Goal: Transaction & Acquisition: Download file/media

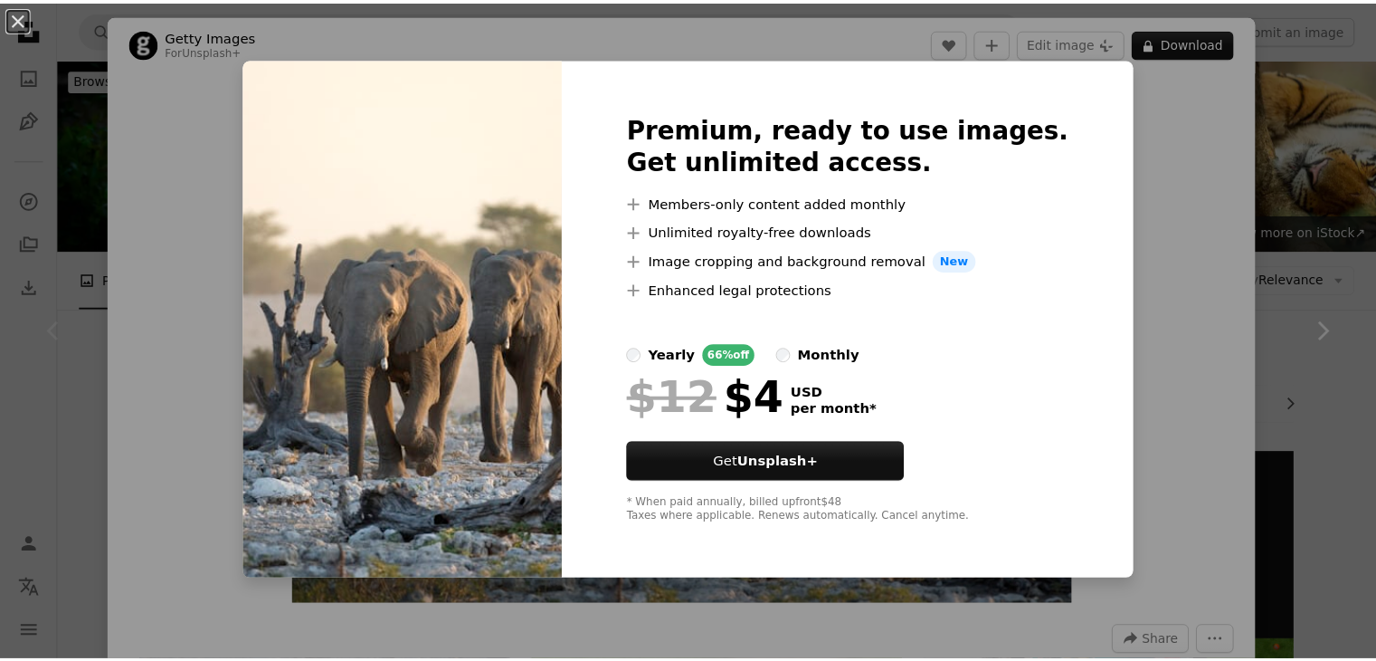
scroll to position [181, 0]
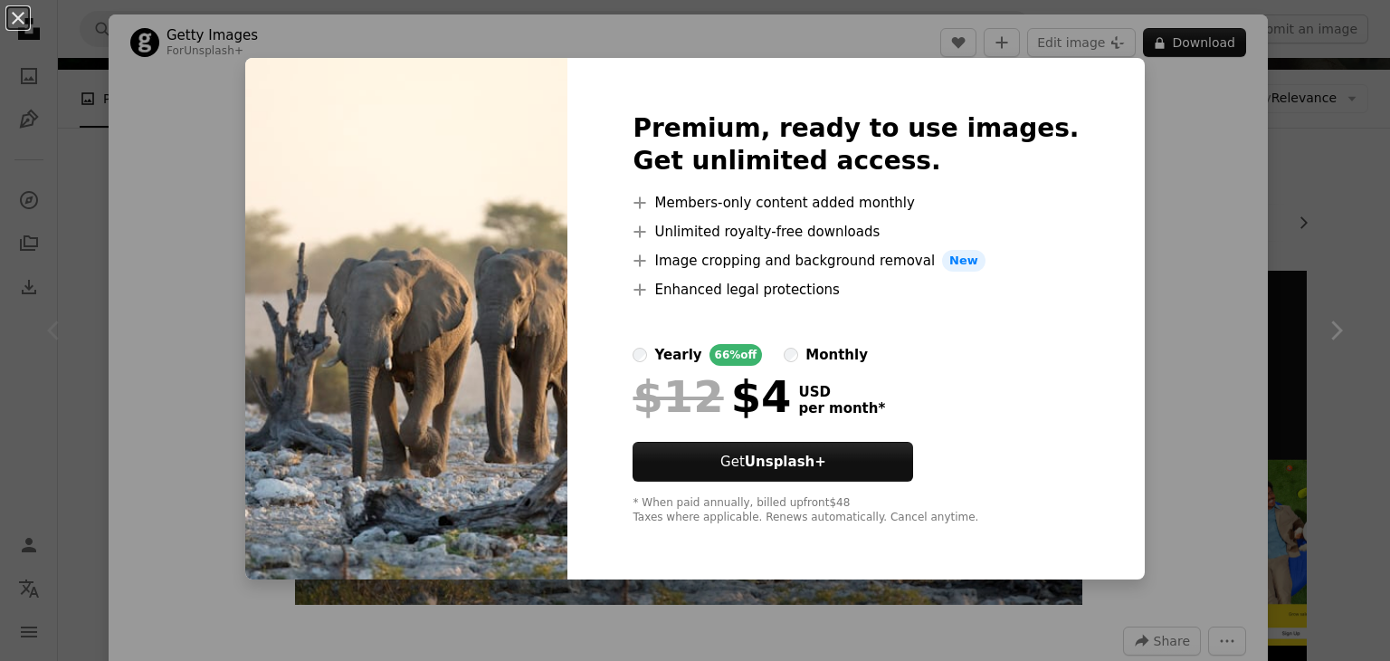
drag, startPoint x: 1339, startPoint y: 153, endPoint x: 1328, endPoint y: 157, distance: 12.3
click at [1338, 153] on div "An X shape Premium, ready to use images. Get unlimited access. A plus sign Memb…" at bounding box center [695, 330] width 1390 height 661
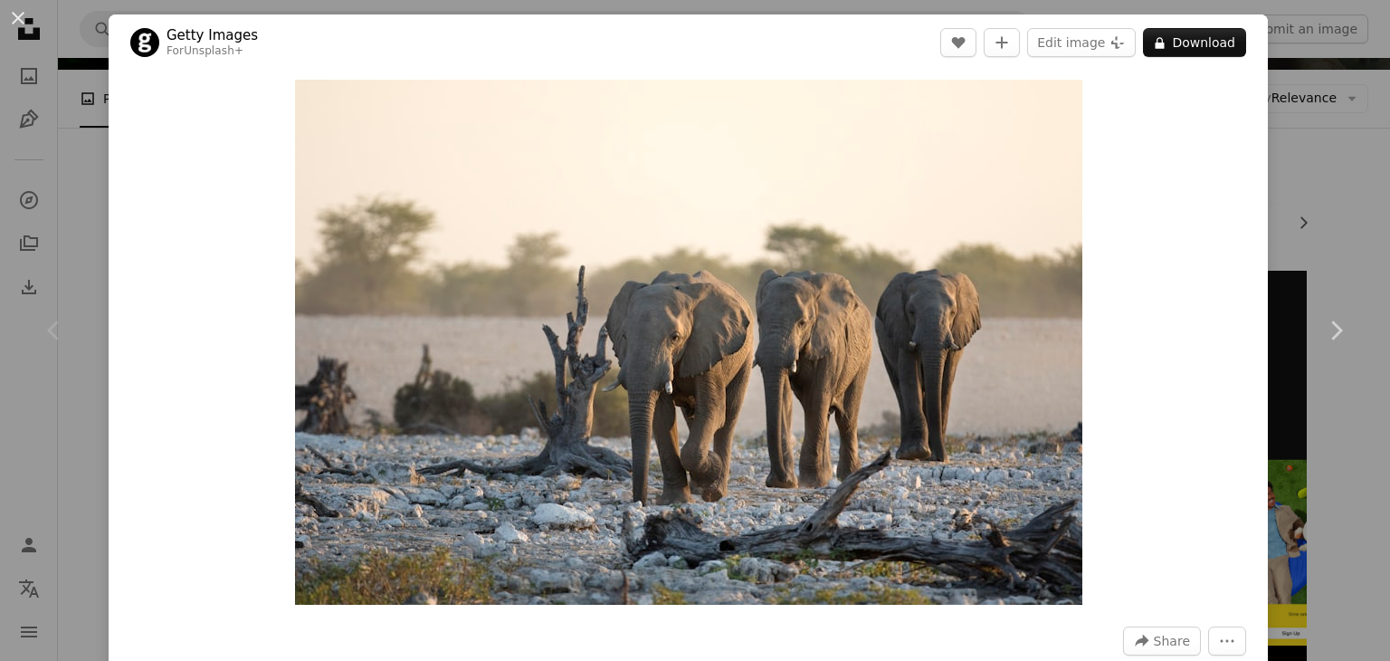
click at [1324, 158] on div "An X shape Chevron left Chevron right Getty Images For Unsplash+ A heart A plus…" at bounding box center [695, 330] width 1390 height 661
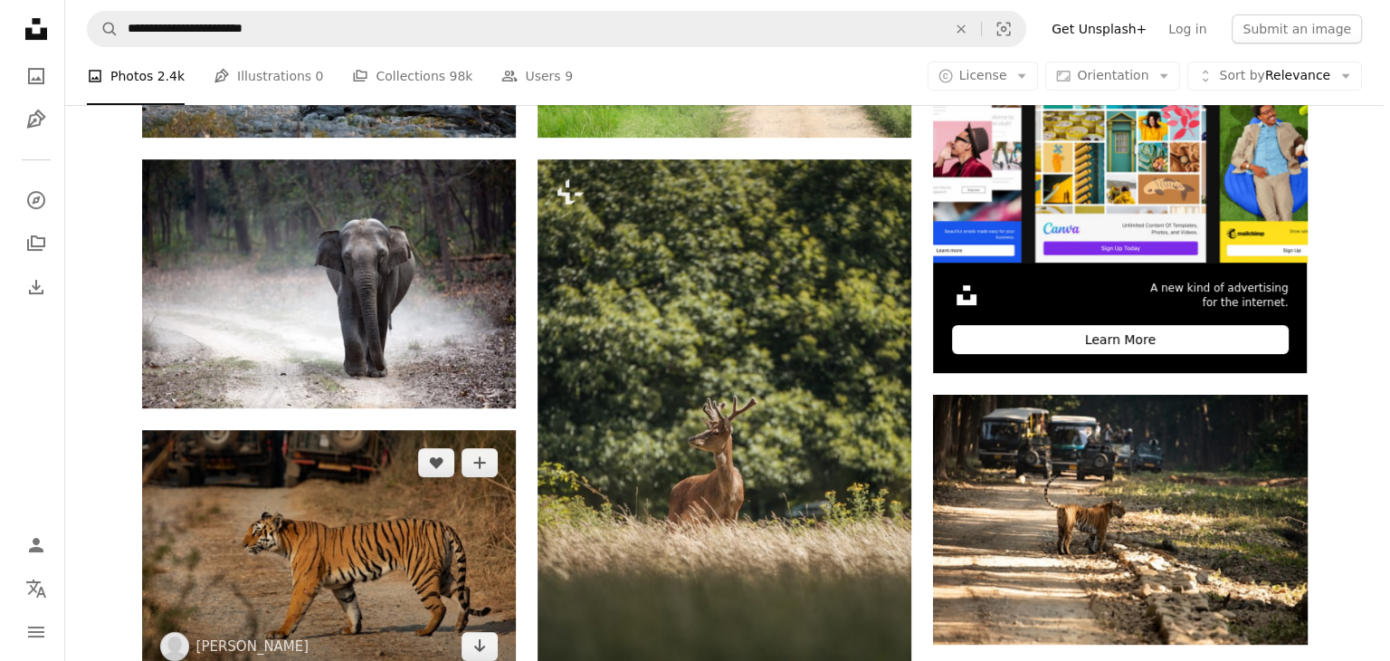
scroll to position [724, 0]
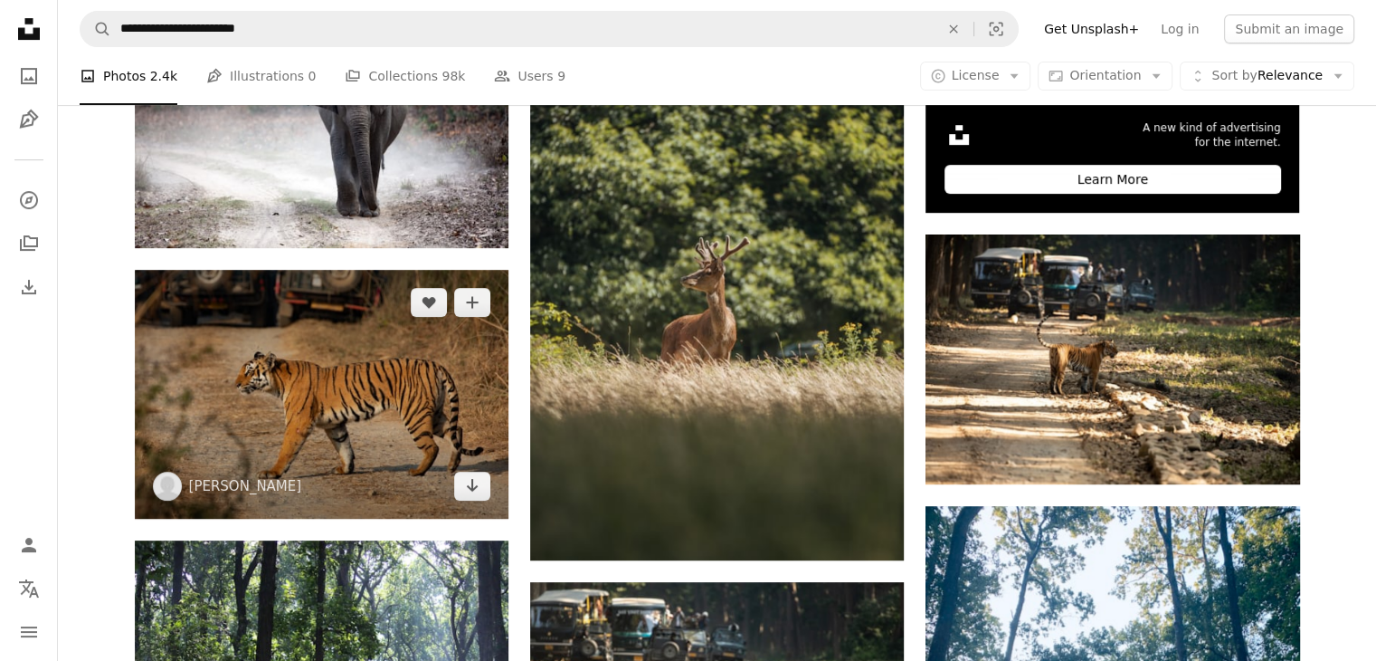
click at [400, 429] on img at bounding box center [322, 394] width 374 height 249
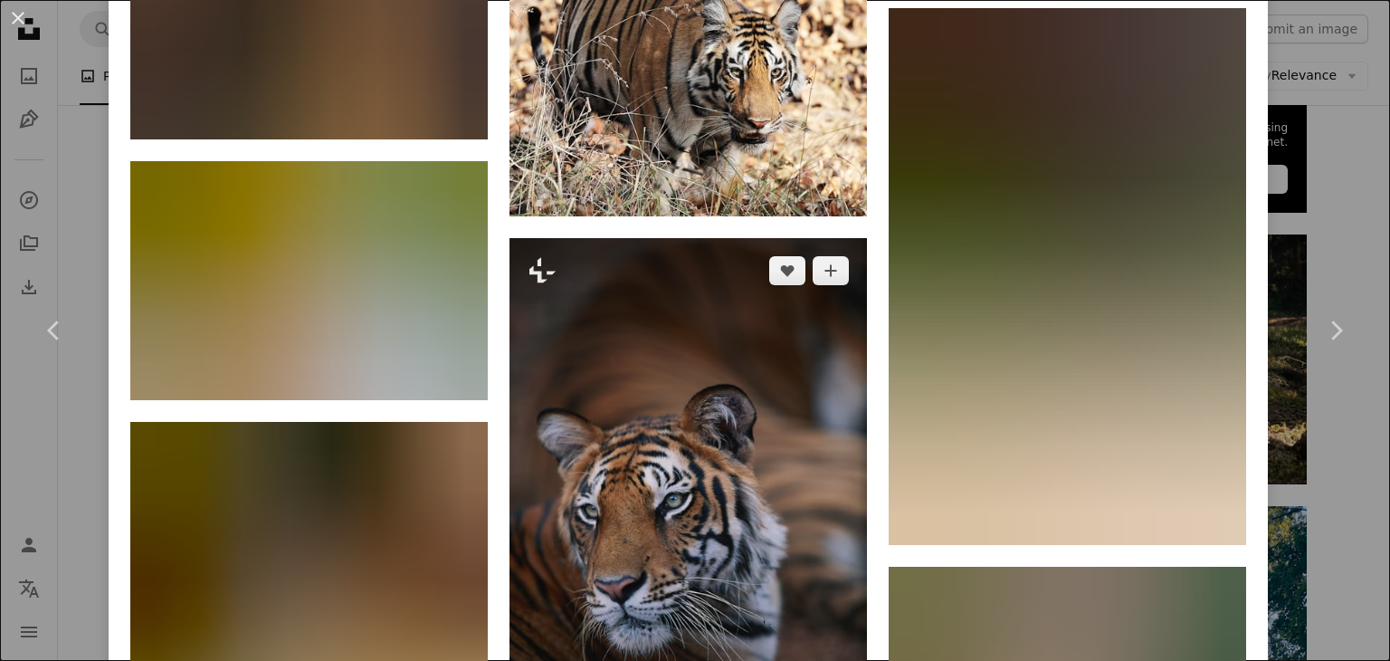
scroll to position [4213, 0]
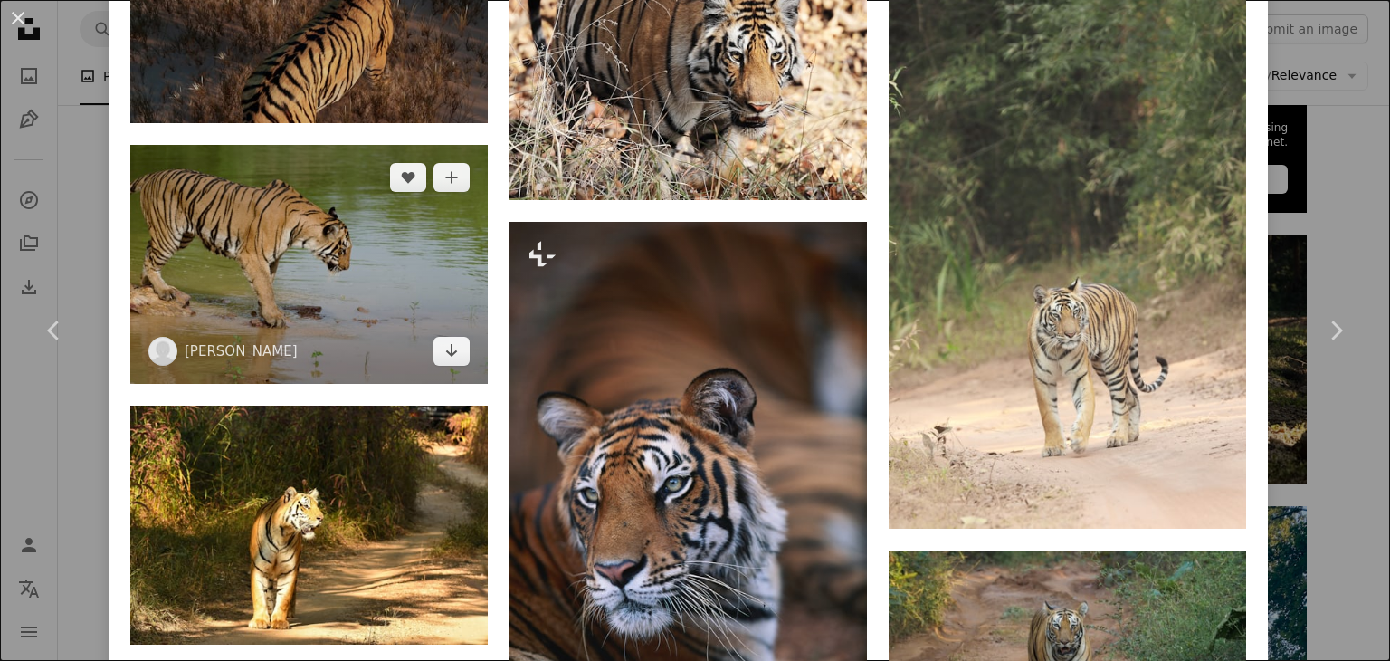
click at [370, 233] on img at bounding box center [308, 264] width 357 height 239
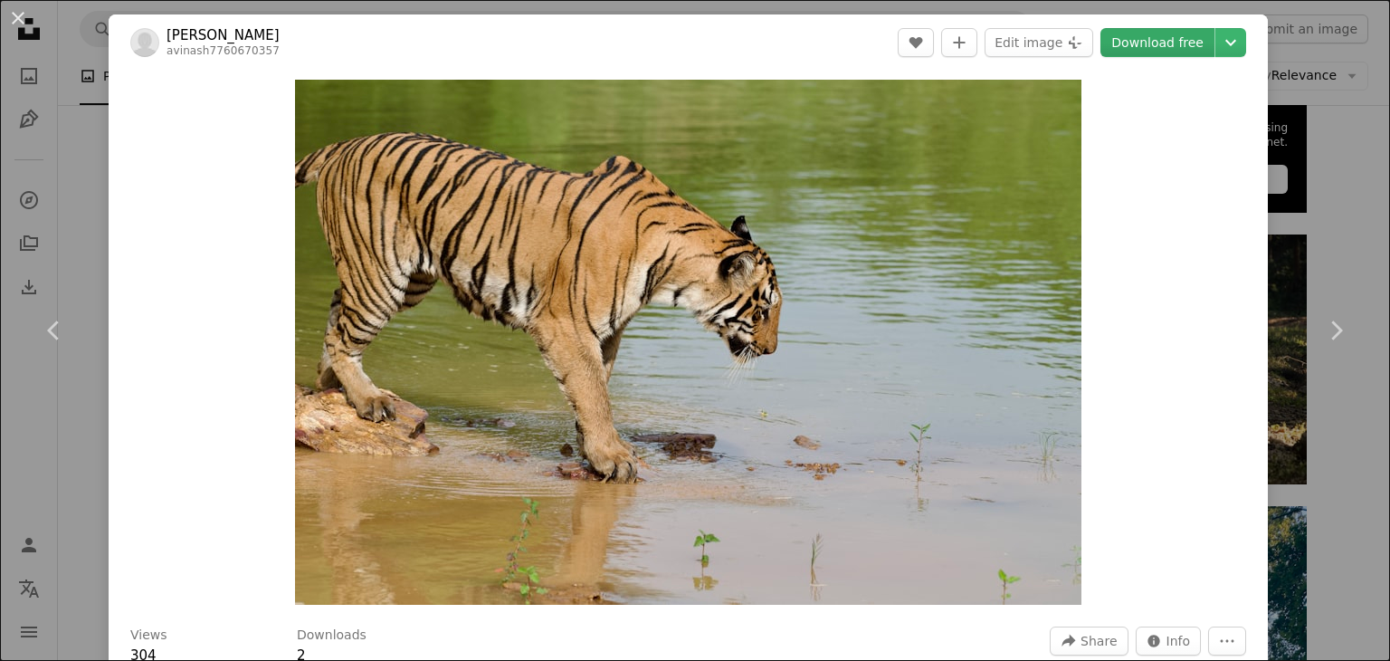
click at [1150, 41] on link "Download free" at bounding box center [1157, 42] width 114 height 29
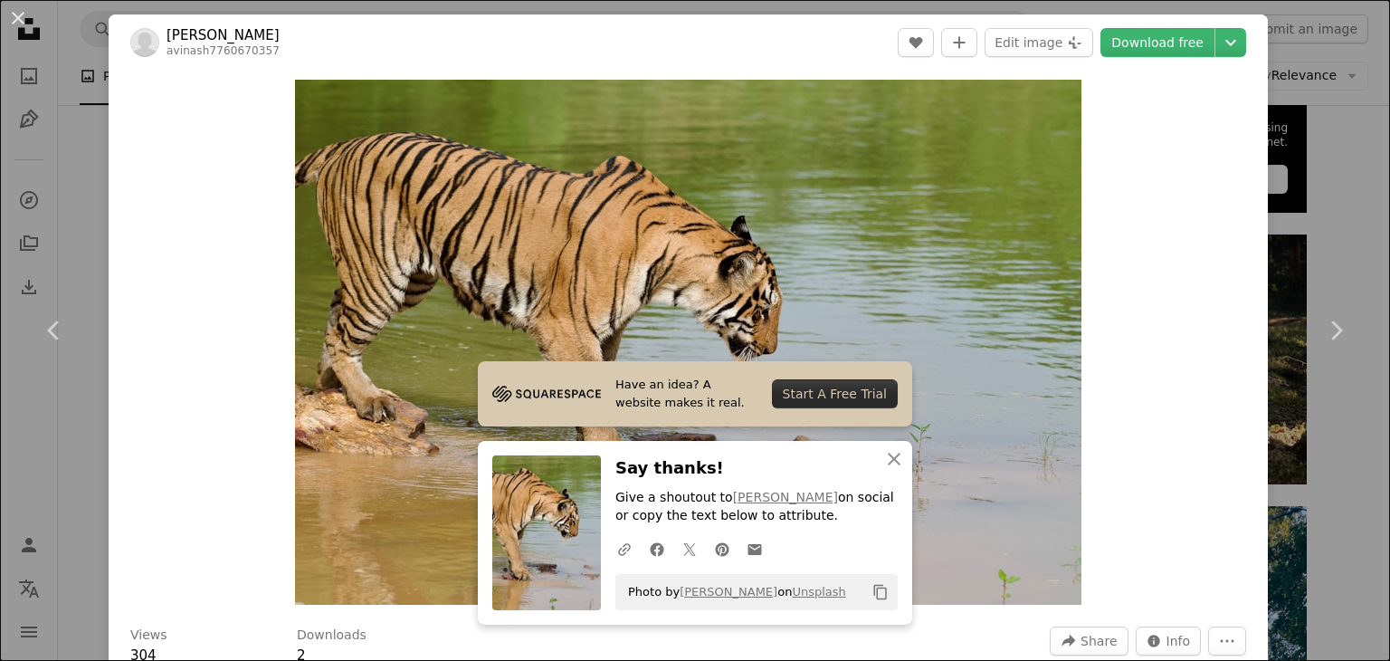
click at [1342, 167] on div "An X shape Chevron left Chevron right Have an idea? A website makes it real. St…" at bounding box center [695, 330] width 1390 height 661
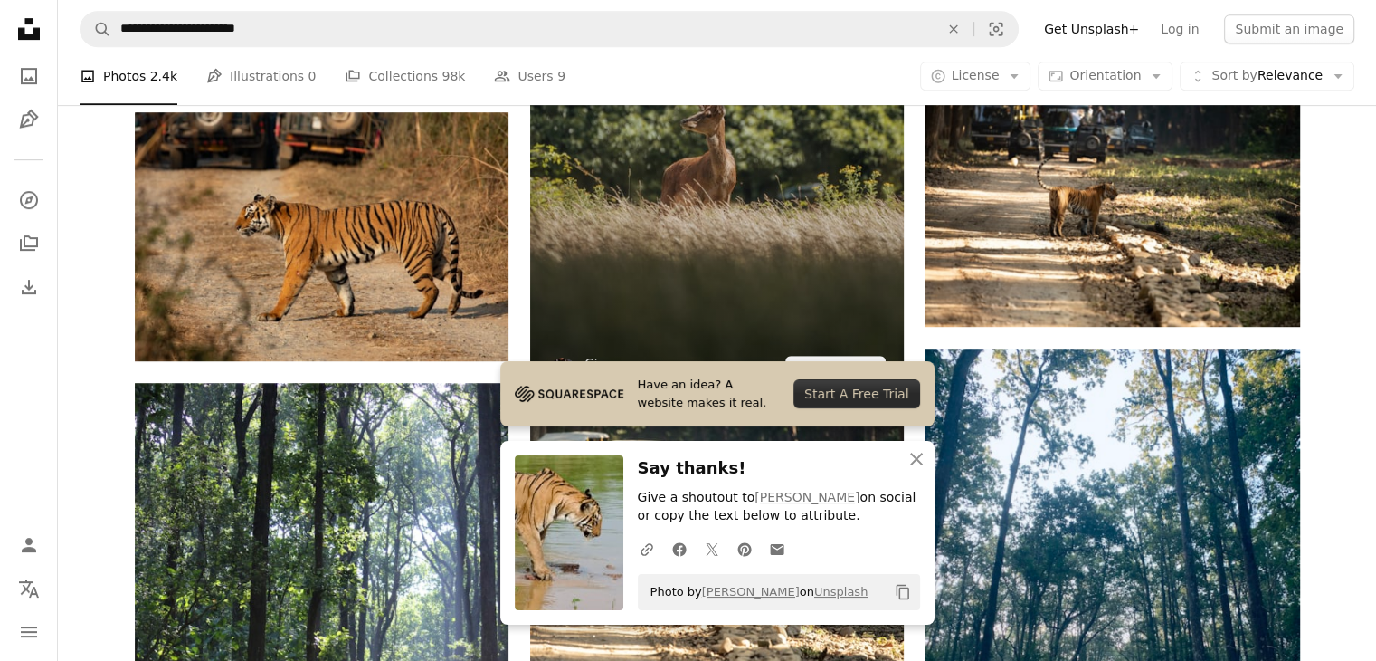
scroll to position [905, 0]
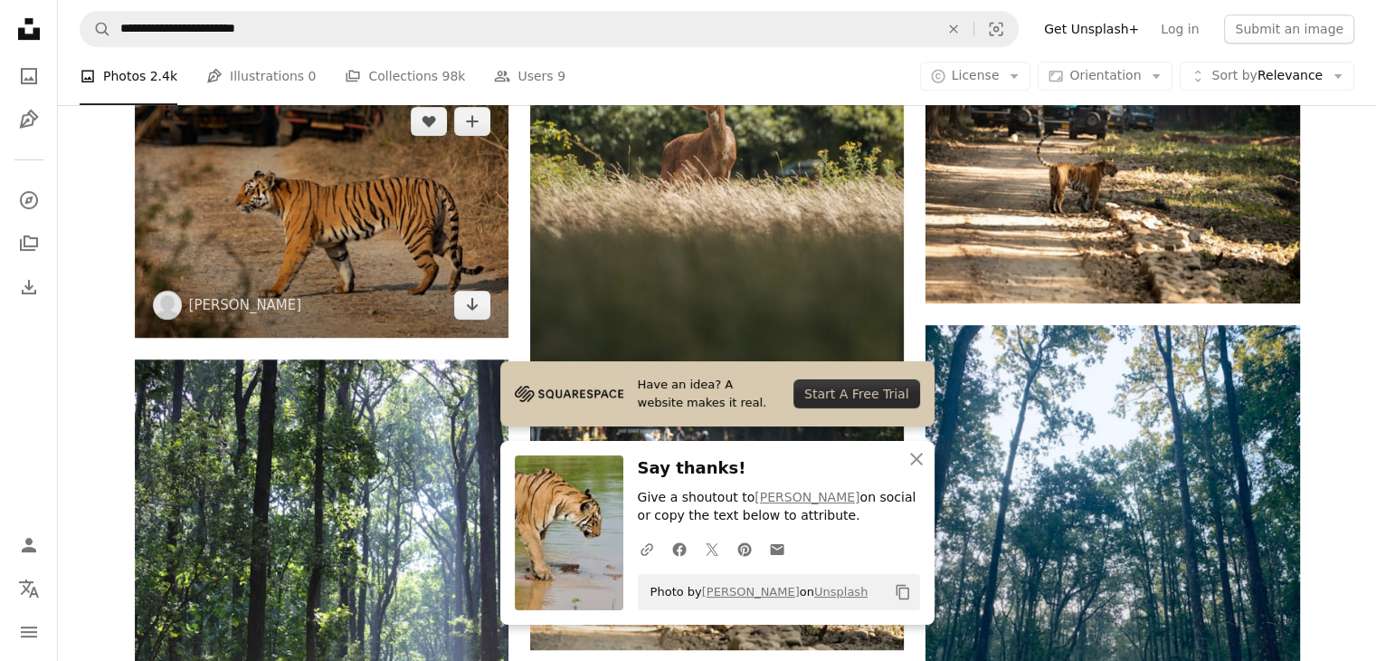
click at [311, 232] on img at bounding box center [322, 213] width 374 height 249
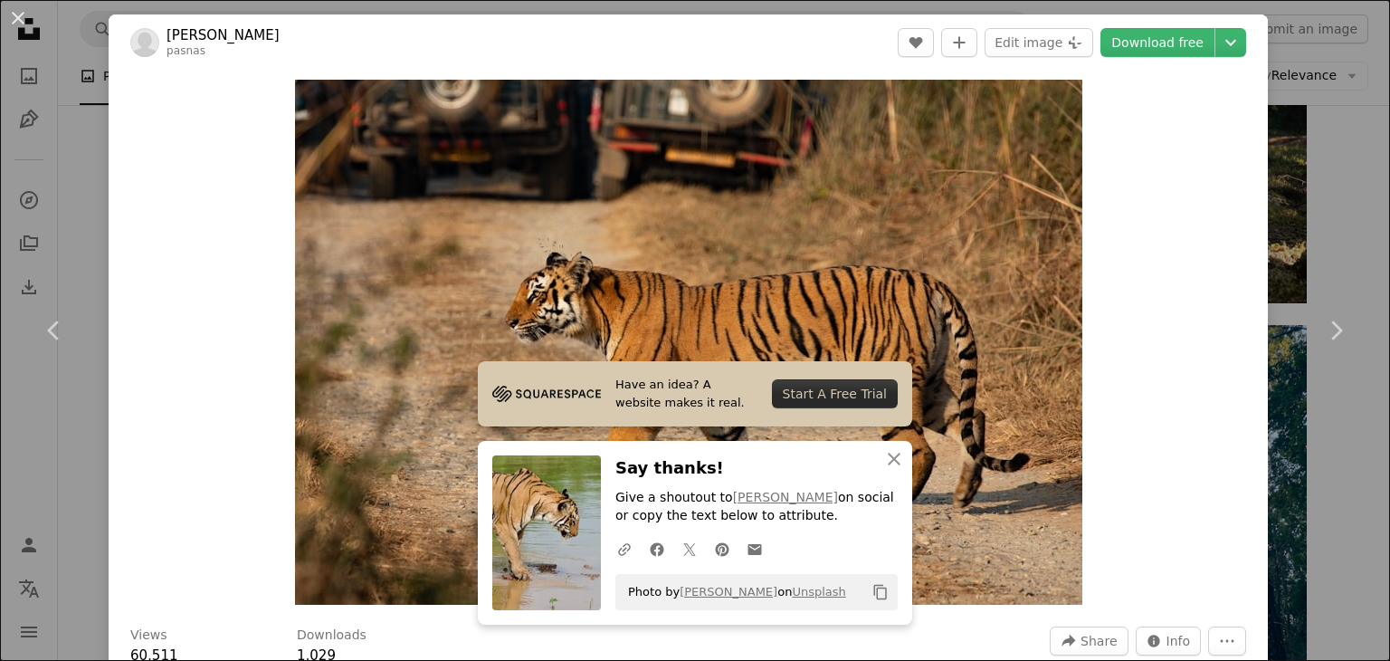
click at [1332, 176] on div "An X shape Chevron left Chevron right Have an idea? A website makes it real. St…" at bounding box center [695, 330] width 1390 height 661
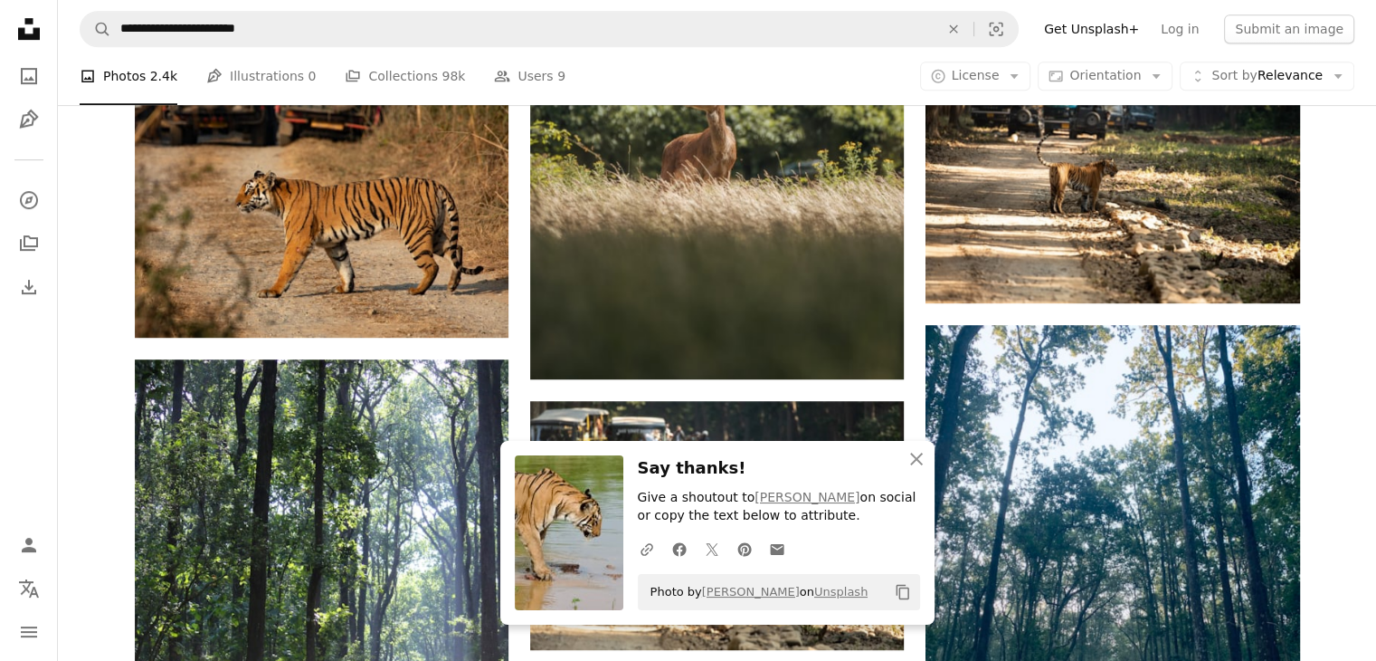
click at [27, 432] on nav "Unsplash logo Unsplash Home A photo Pen Tool A compass A stack of folders Downl…" at bounding box center [29, 330] width 58 height 661
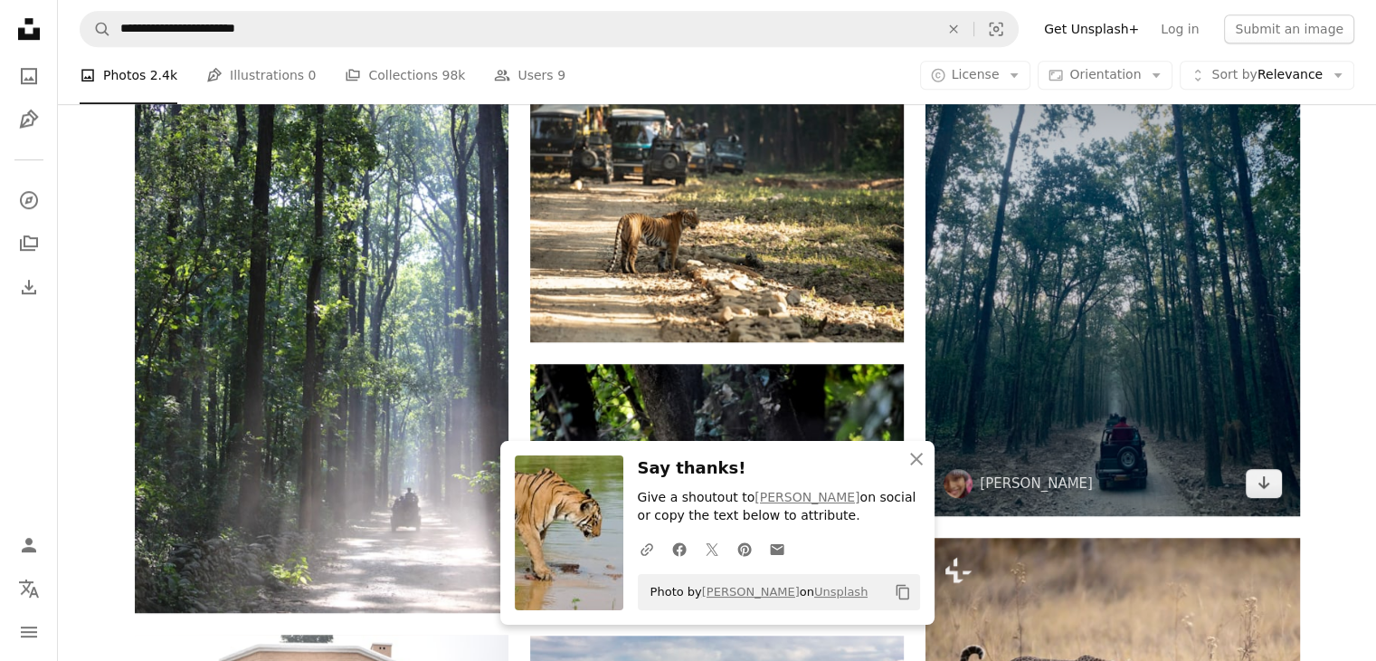
scroll to position [1267, 0]
